Goal: Information Seeking & Learning: Learn about a topic

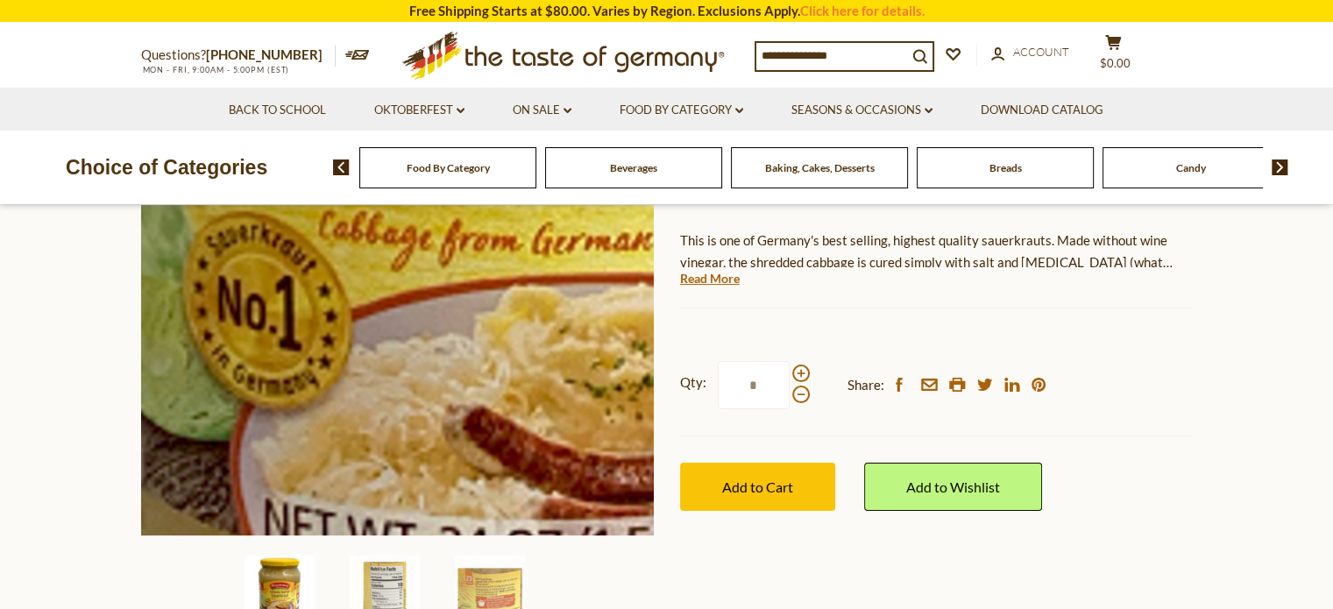
scroll to position [350, 0]
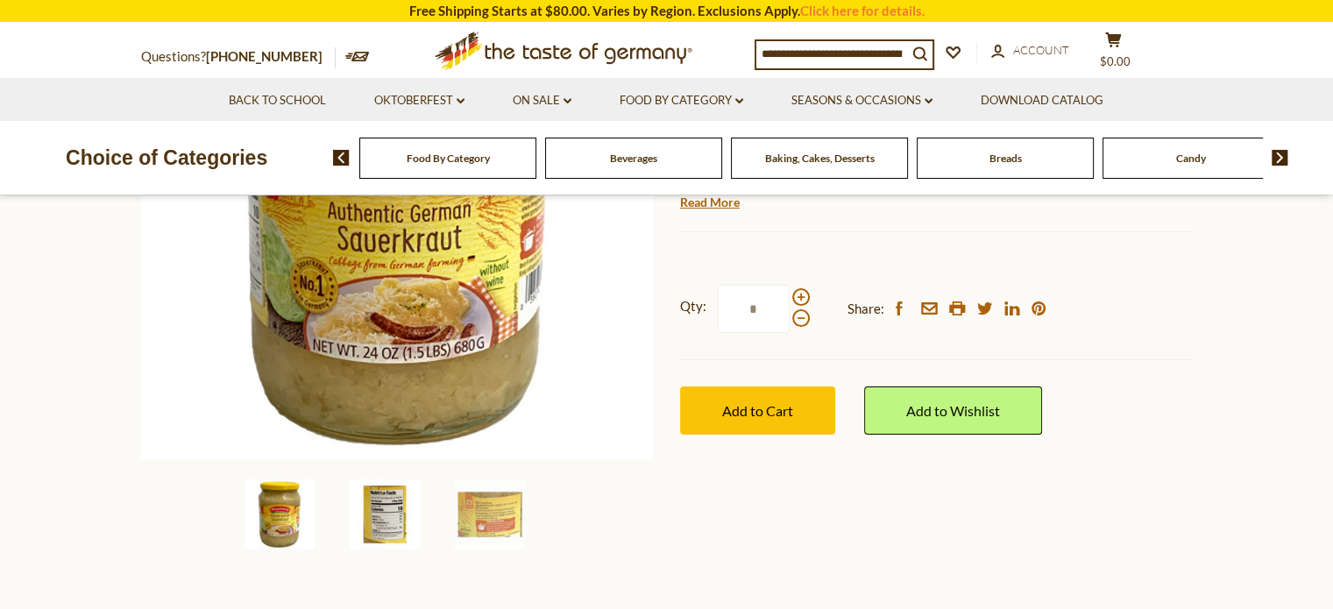
click at [387, 519] on img at bounding box center [385, 514] width 70 height 70
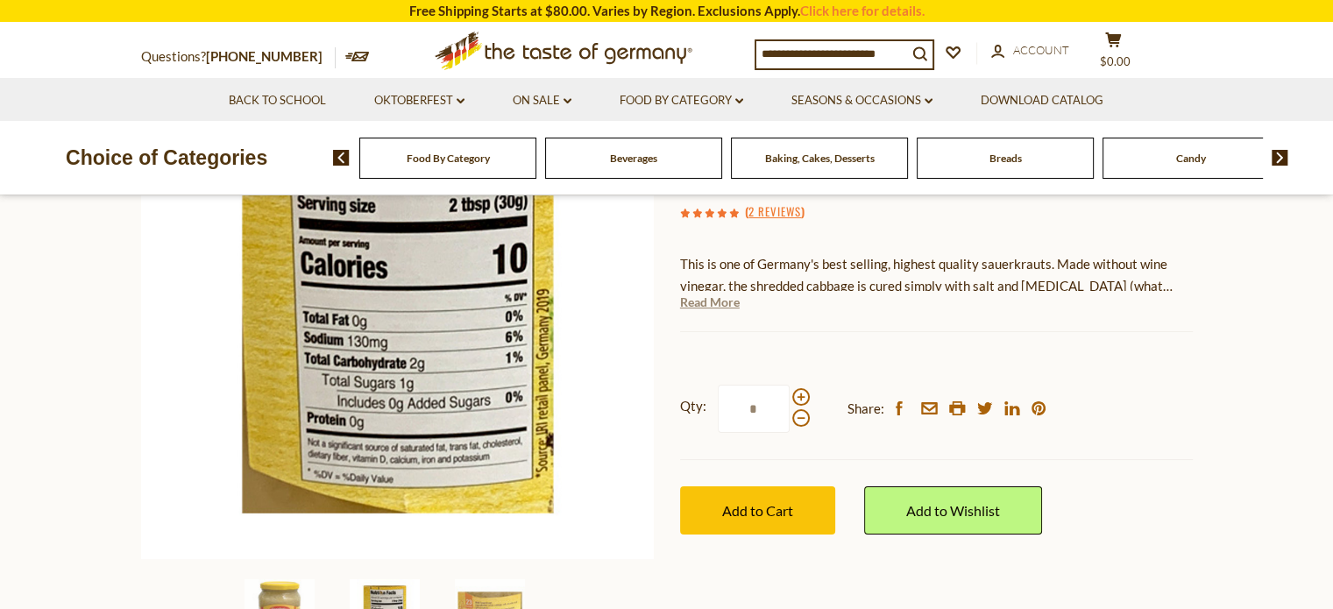
scroll to position [263, 0]
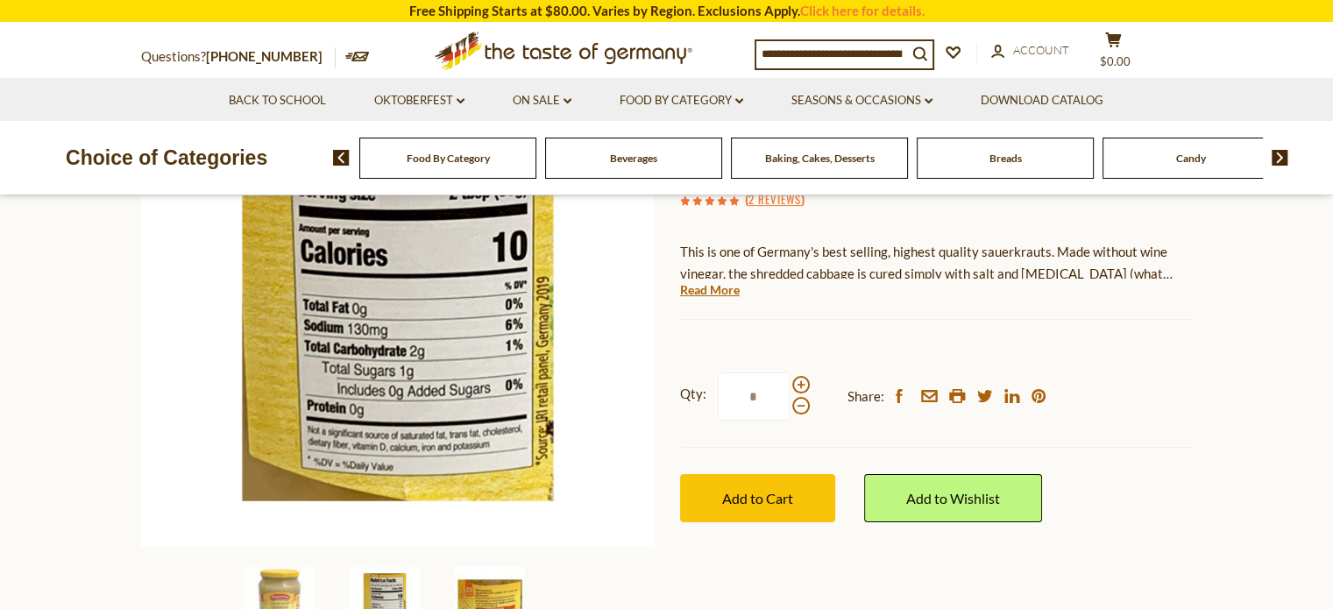
click at [491, 594] on img at bounding box center [490, 602] width 70 height 70
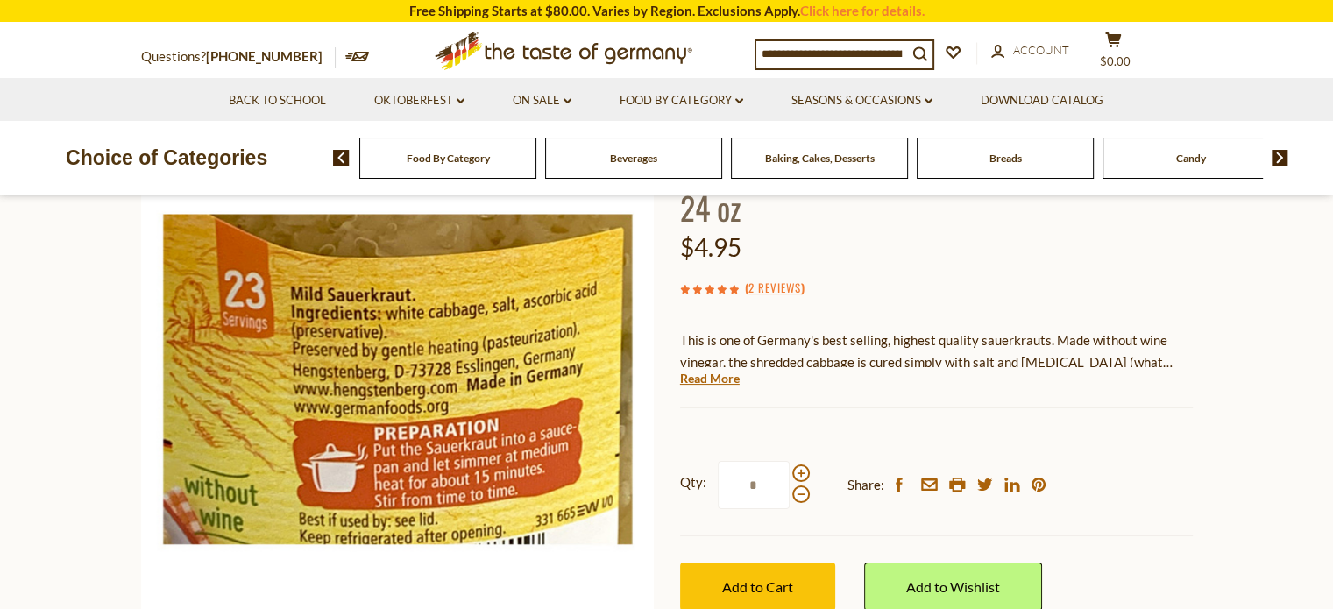
scroll to position [175, 0]
click at [722, 384] on link "Read More" at bounding box center [710, 378] width 60 height 18
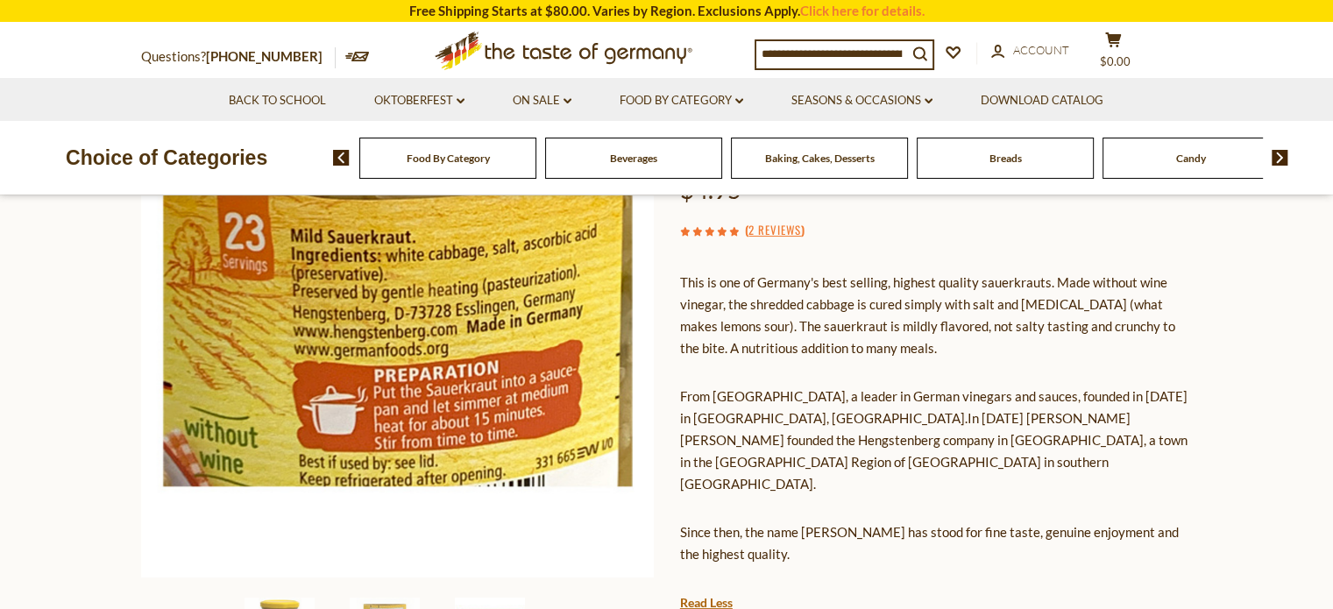
scroll to position [263, 0]
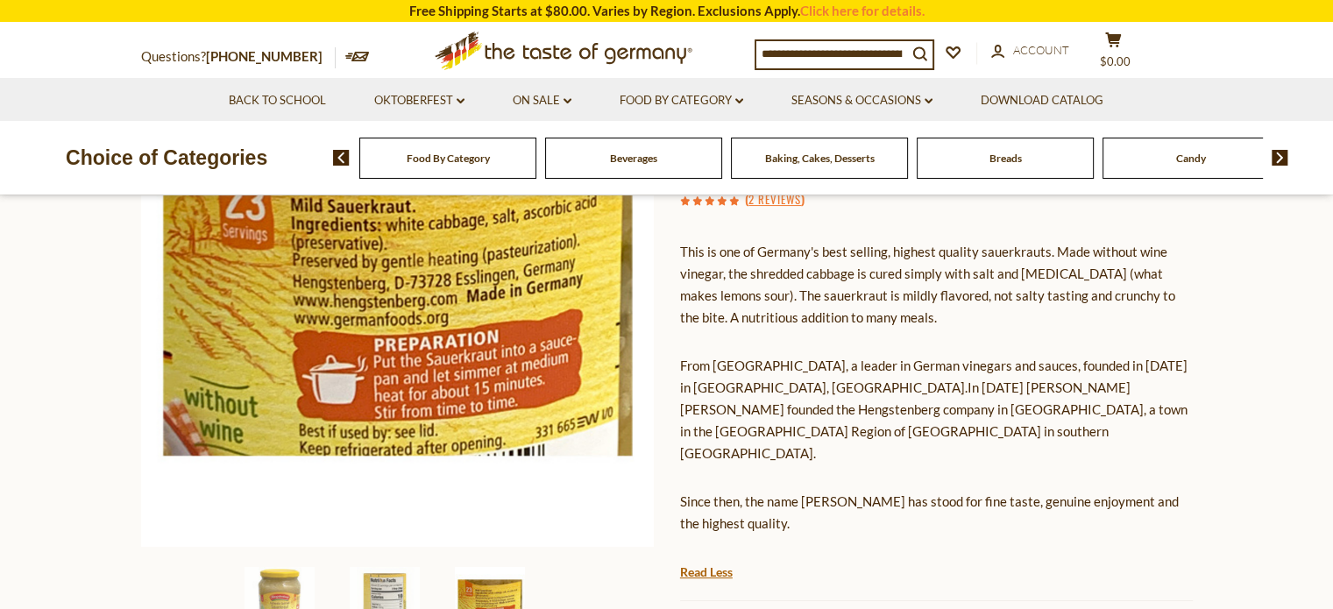
click at [746, 105] on li "Food By Category dropdown_arrow All Food By Category Taste of Germany Collectio…" at bounding box center [681, 99] width 169 height 43
click at [742, 104] on icon "dropdown_arrow" at bounding box center [739, 101] width 8 height 6
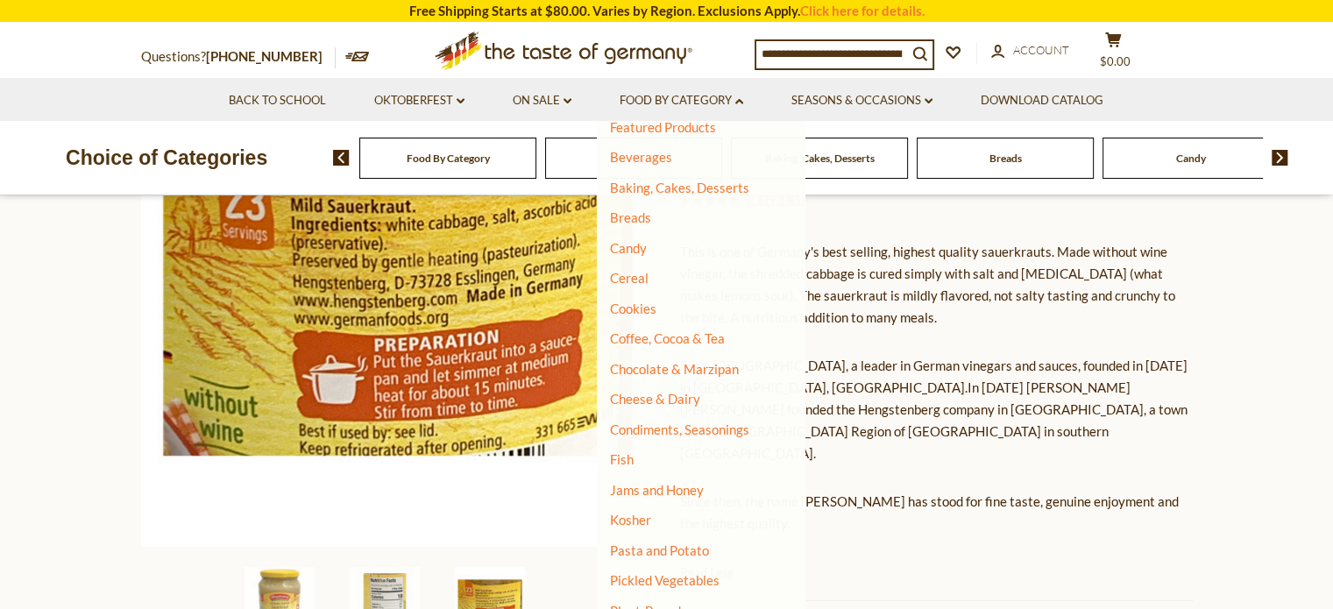
scroll to position [175, 0]
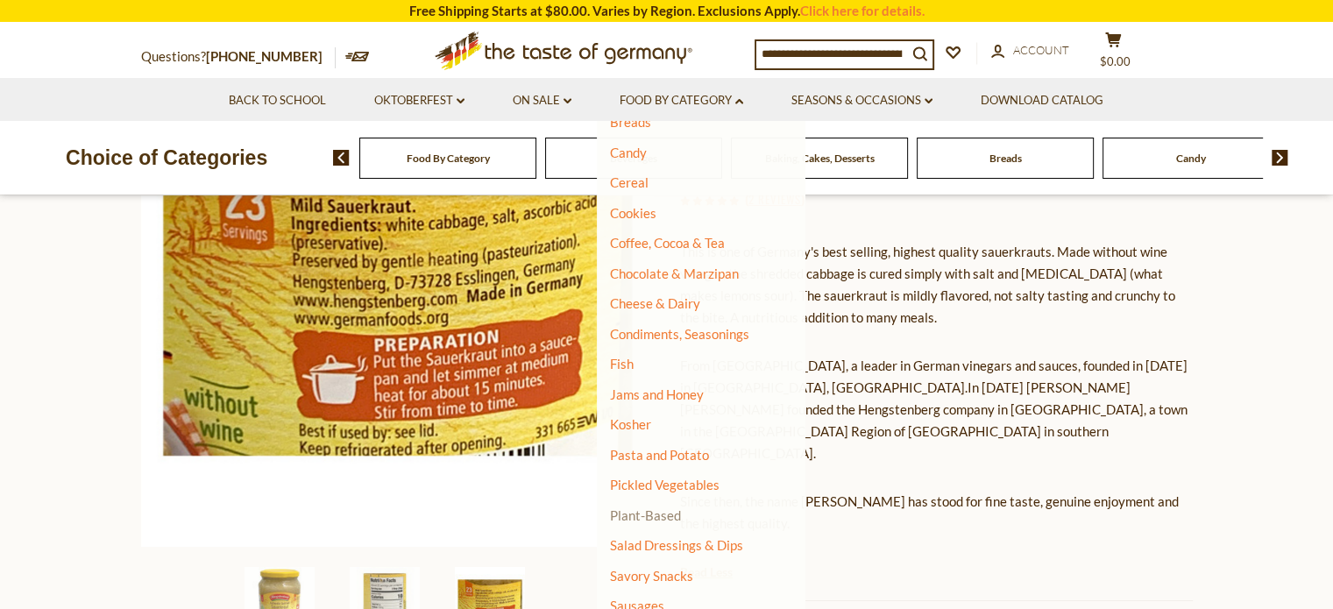
click at [660, 510] on link "Plant-Based" at bounding box center [645, 515] width 71 height 16
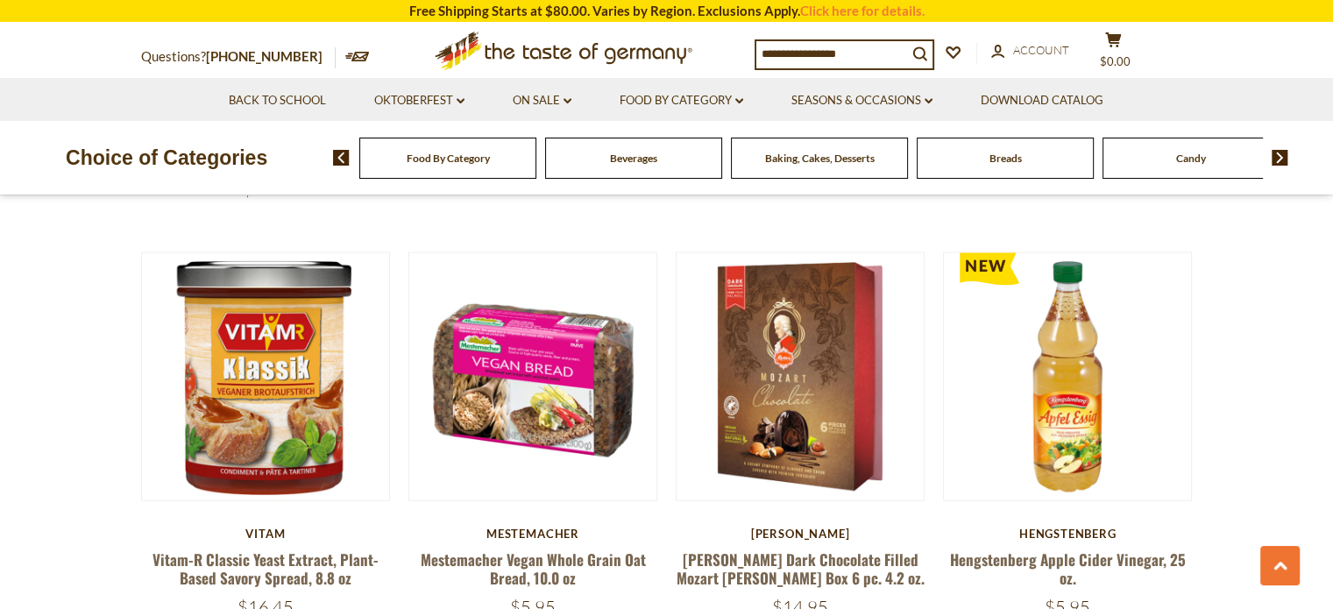
scroll to position [3680, 0]
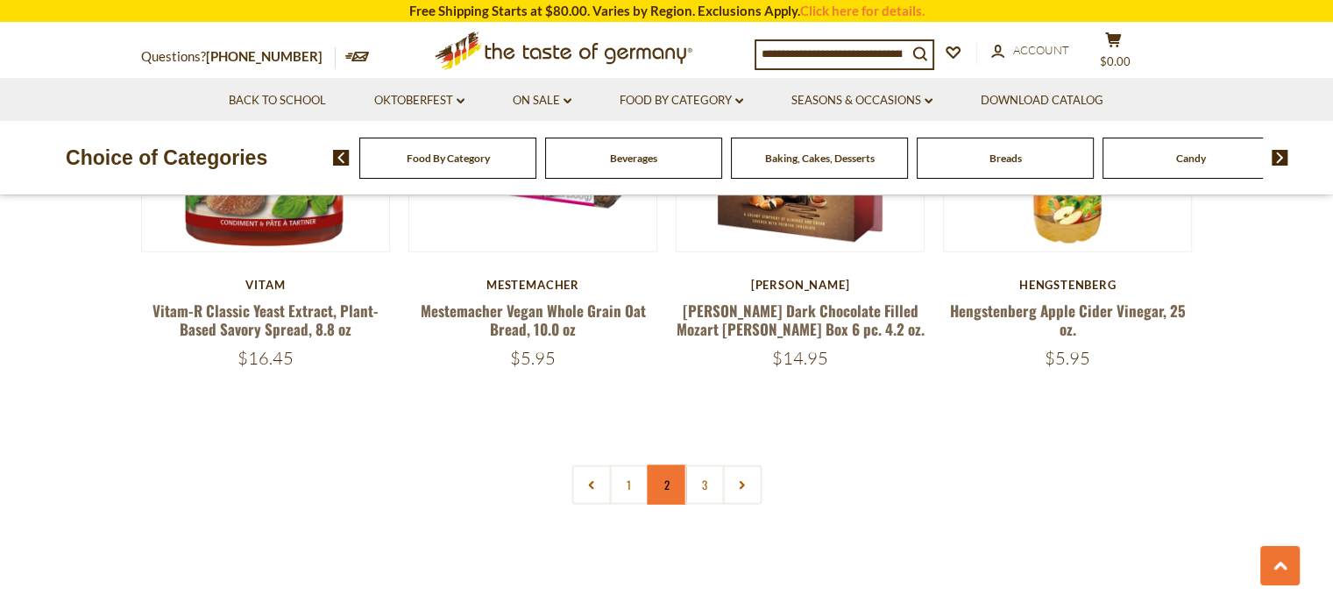
click at [649, 465] on link "2" at bounding box center [666, 484] width 39 height 39
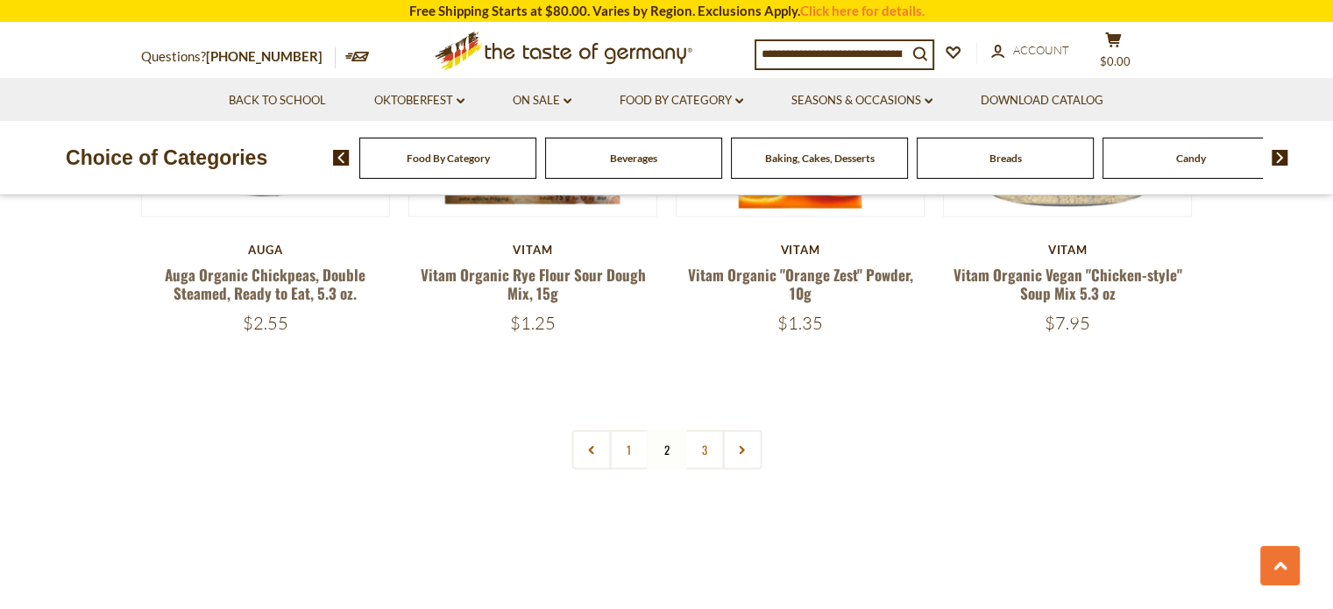
scroll to position [3855, 0]
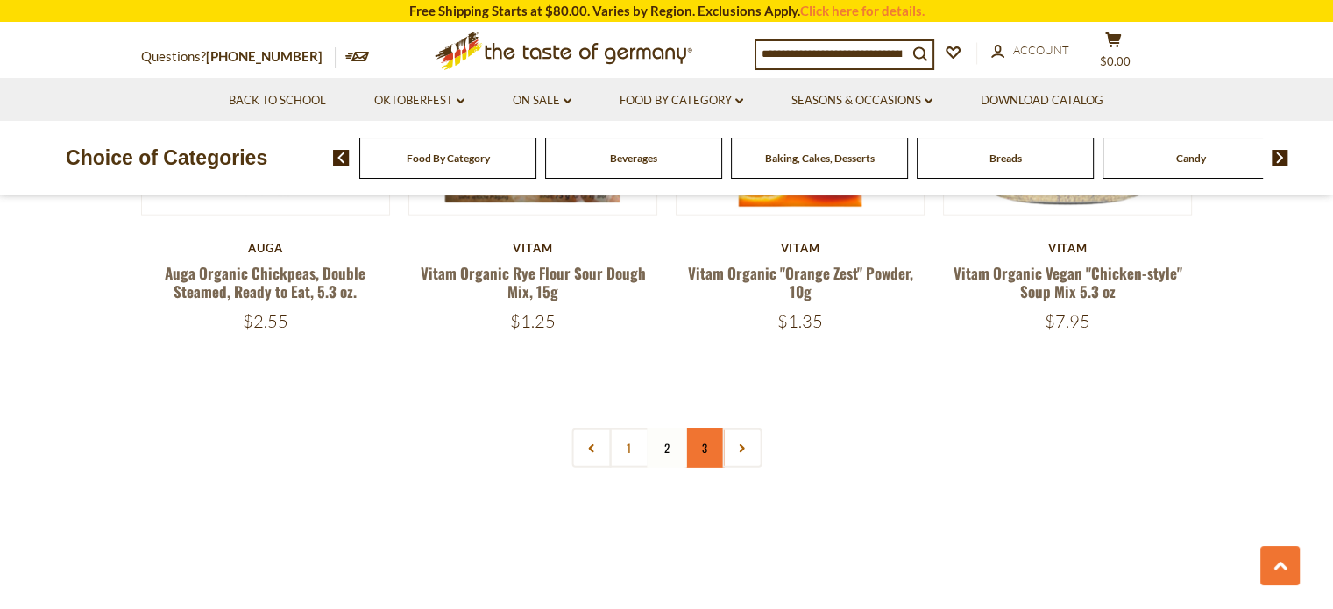
click at [701, 458] on link "3" at bounding box center [703, 447] width 39 height 39
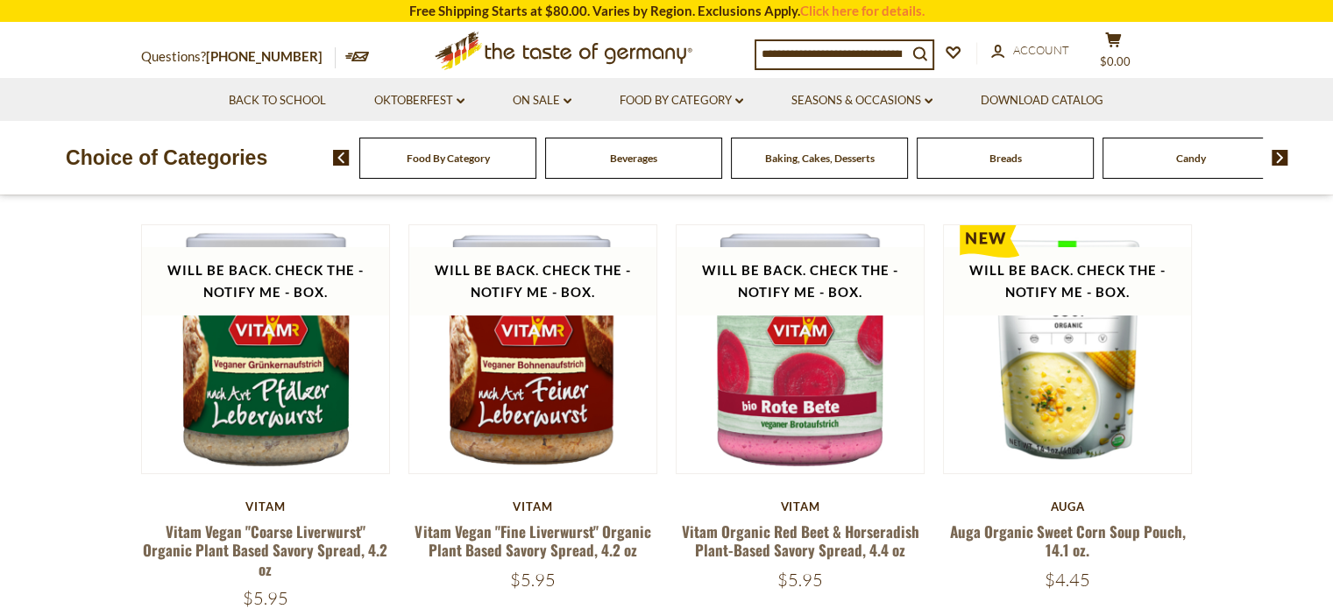
scroll to position [0, 0]
